Goal: Information Seeking & Learning: Learn about a topic

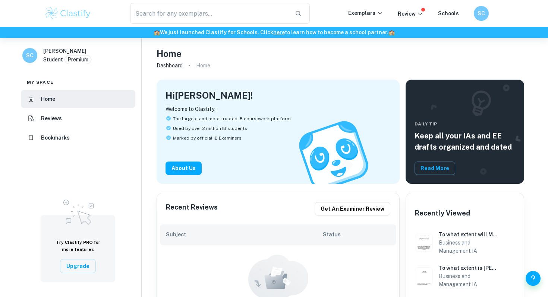
scroll to position [108, 0]
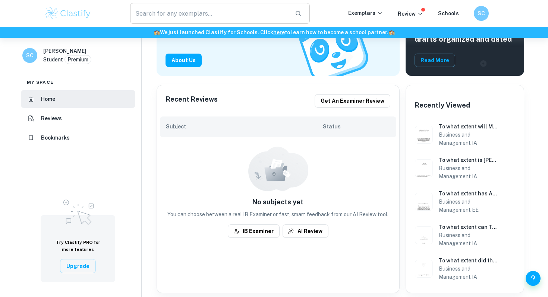
click at [159, 12] on input "text" at bounding box center [209, 13] width 159 height 21
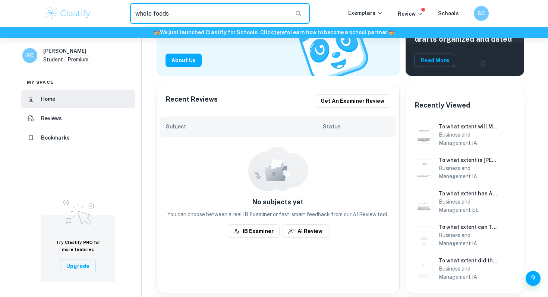
type input "whole foods"
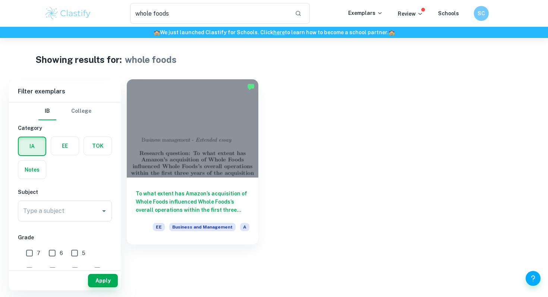
click at [169, 207] on h6 "To what extent has Amazon’s acquisition of Whole Foods influenced Whole Foods’s…" at bounding box center [193, 202] width 114 height 25
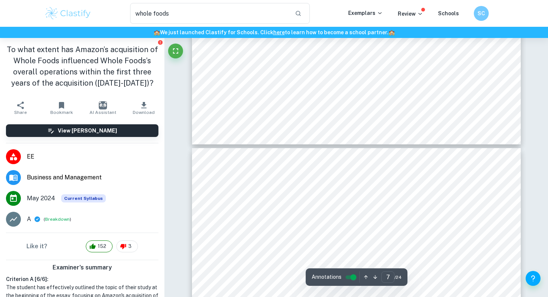
type input "6"
